Goal: Task Accomplishment & Management: Manage account settings

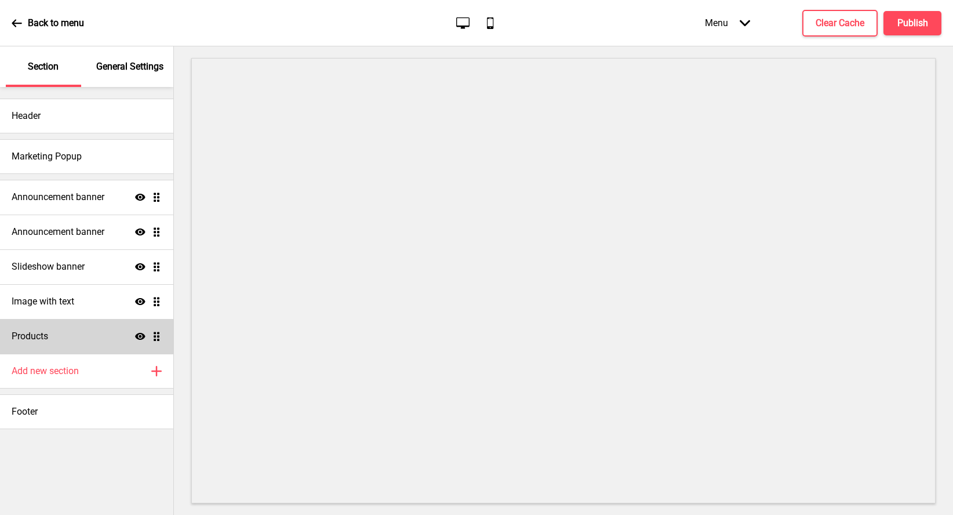
click at [72, 340] on div "Products Show Drag" at bounding box center [86, 336] width 173 height 35
select select "list"
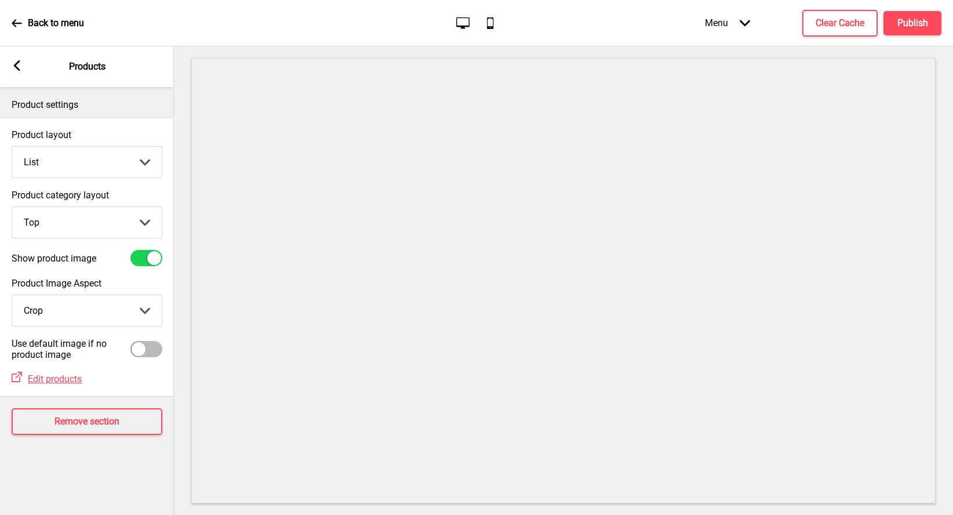
click at [14, 70] on rect at bounding box center [17, 65] width 10 height 10
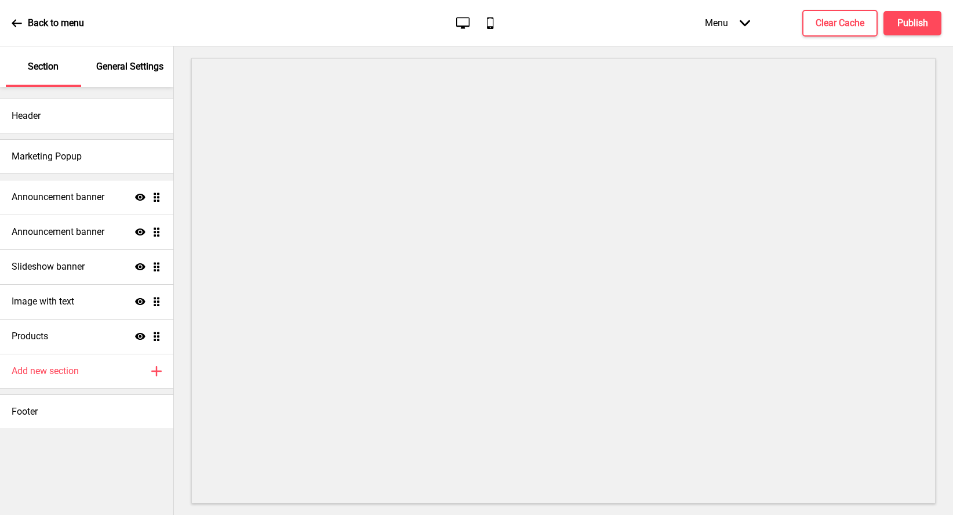
click at [136, 67] on p "General Settings" at bounding box center [129, 66] width 67 height 13
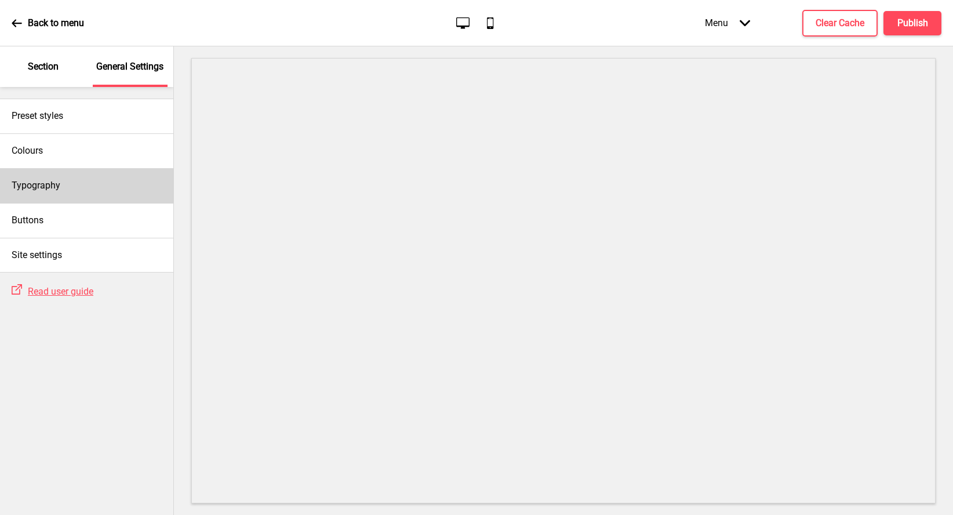
click at [67, 194] on div "Typography" at bounding box center [86, 185] width 173 height 35
select select "Lato"
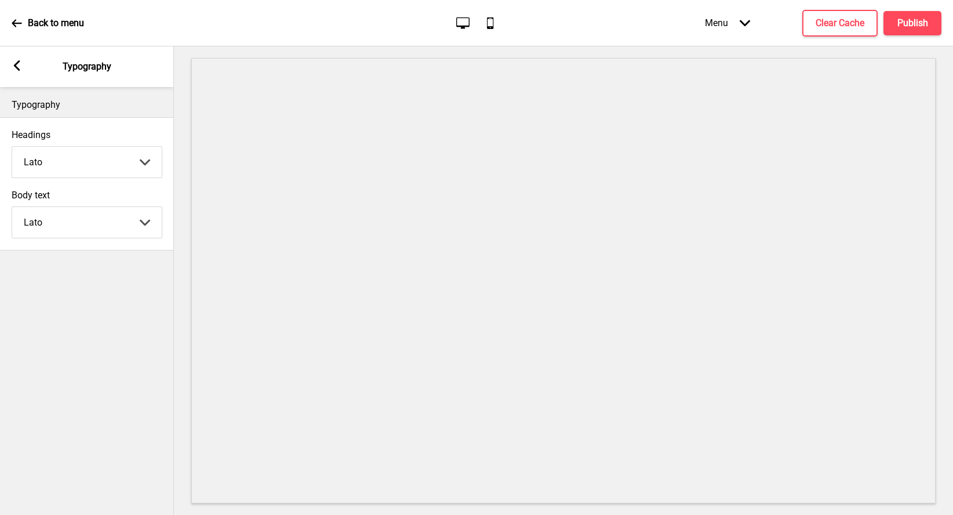
click at [16, 67] on icon at bounding box center [17, 65] width 6 height 10
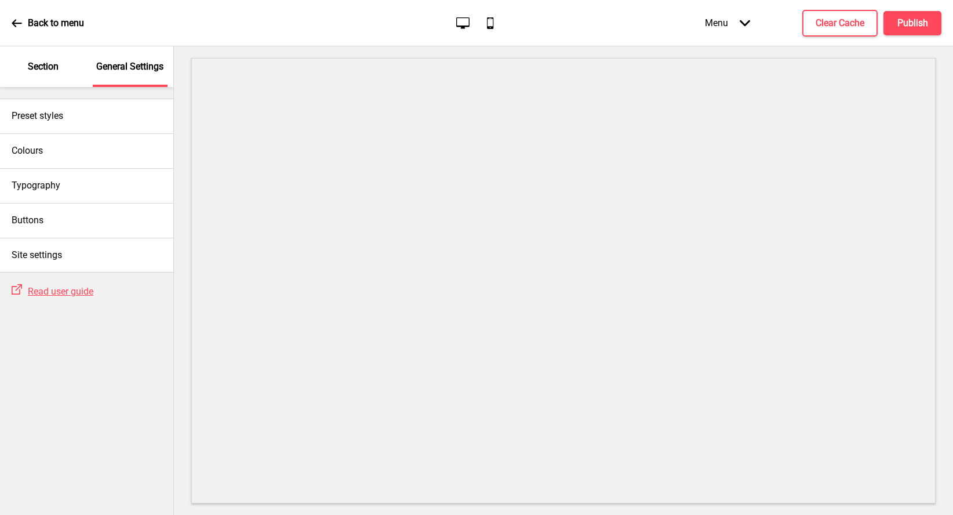
click at [42, 66] on p "Section" at bounding box center [43, 66] width 31 height 13
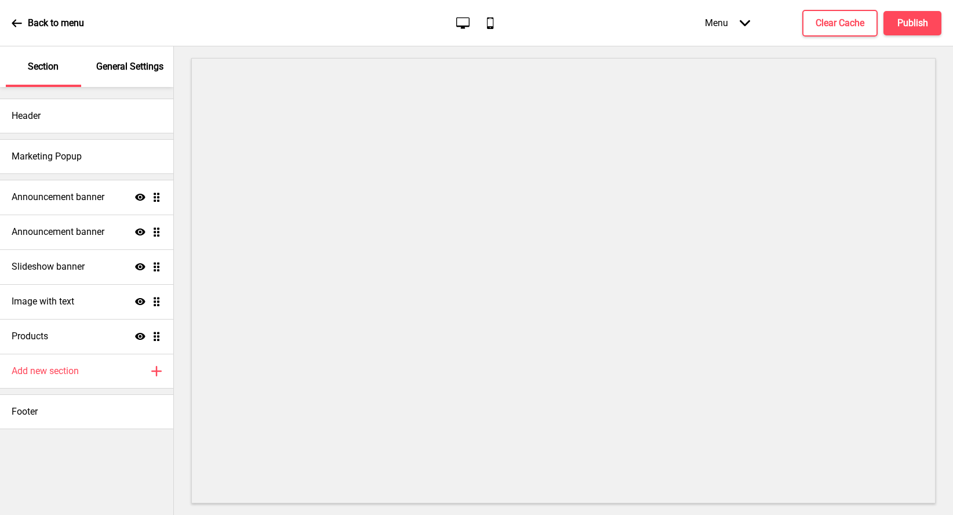
click at [14, 28] on icon at bounding box center [17, 23] width 10 height 10
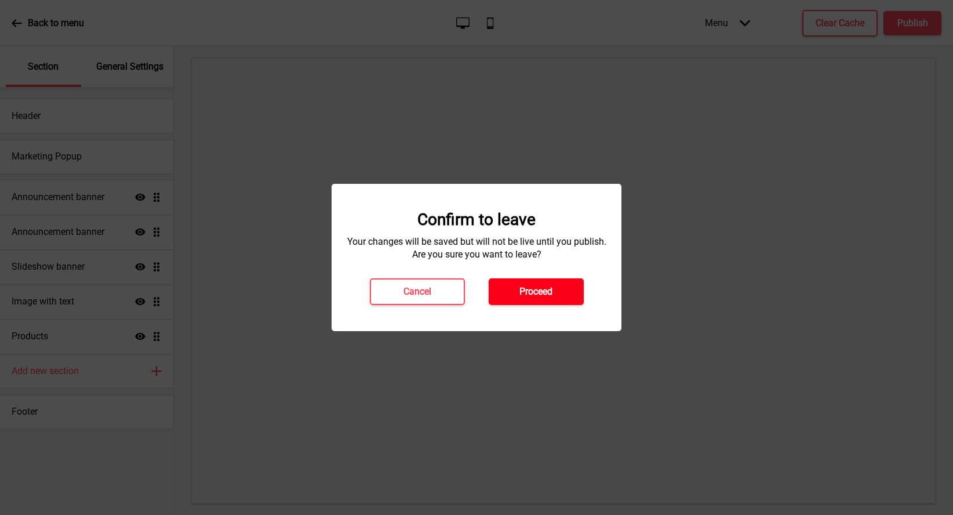
click at [526, 304] on button "Proceed" at bounding box center [536, 291] width 95 height 27
